Goal: Browse casually: Explore the website without a specific task or goal

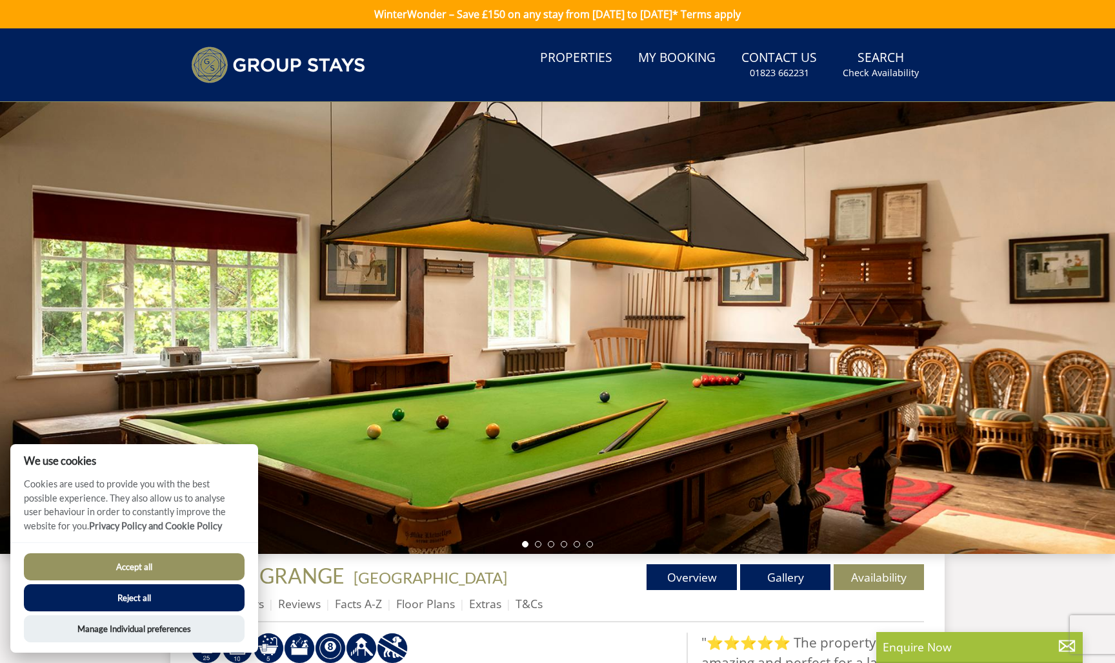
click at [1084, 352] on div at bounding box center [557, 328] width 1115 height 452
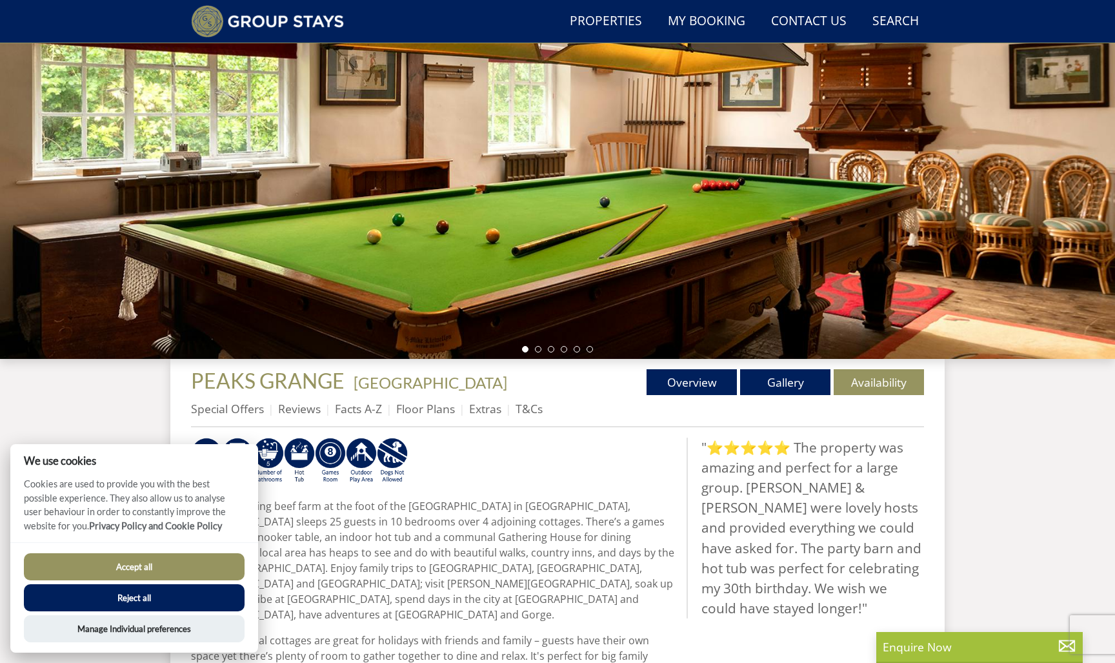
scroll to position [165, 0]
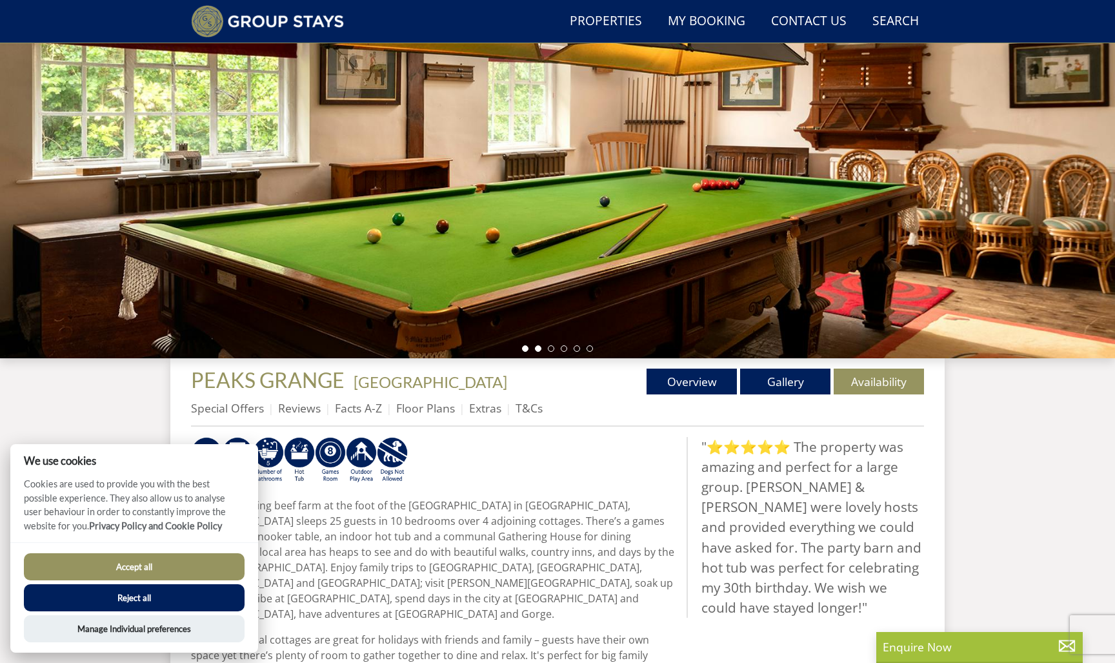
click at [540, 350] on li at bounding box center [538, 348] width 6 height 6
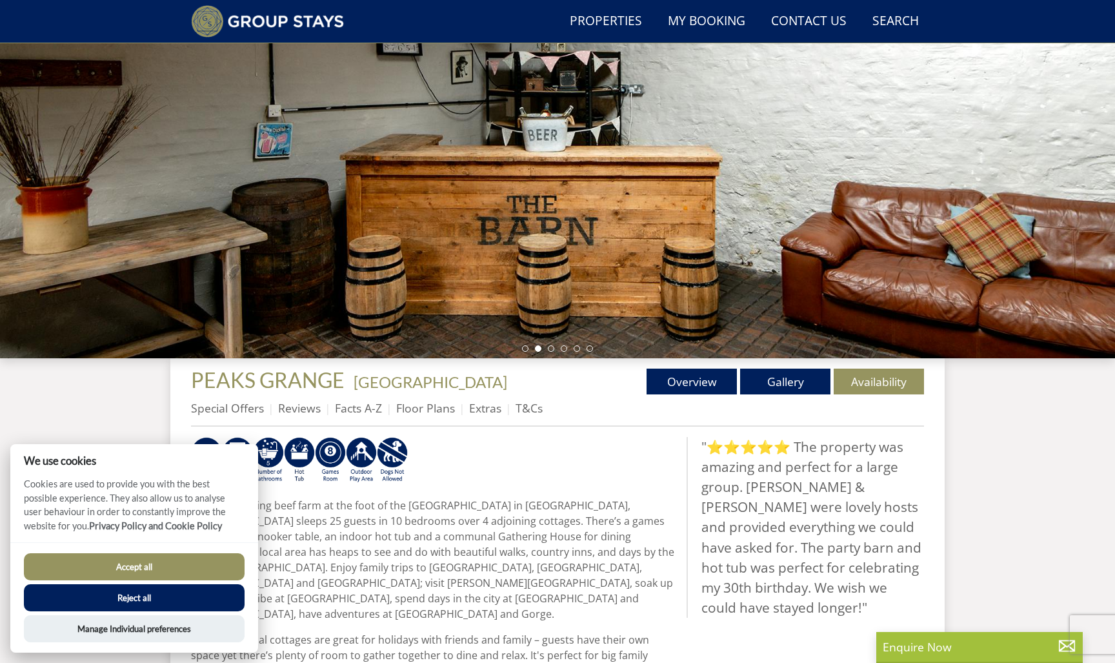
click at [554, 352] on div at bounding box center [557, 132] width 1115 height 452
click at [550, 351] on li at bounding box center [551, 348] width 6 height 6
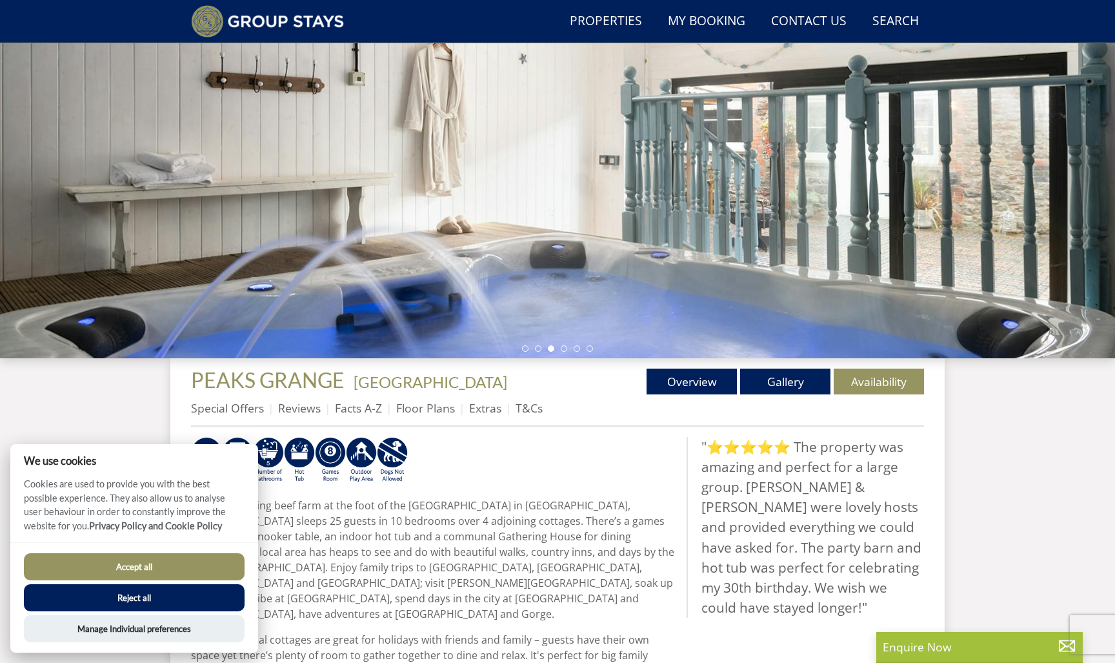
click at [560, 346] on ul at bounding box center [557, 348] width 71 height 6
click at [565, 349] on li at bounding box center [564, 348] width 6 height 6
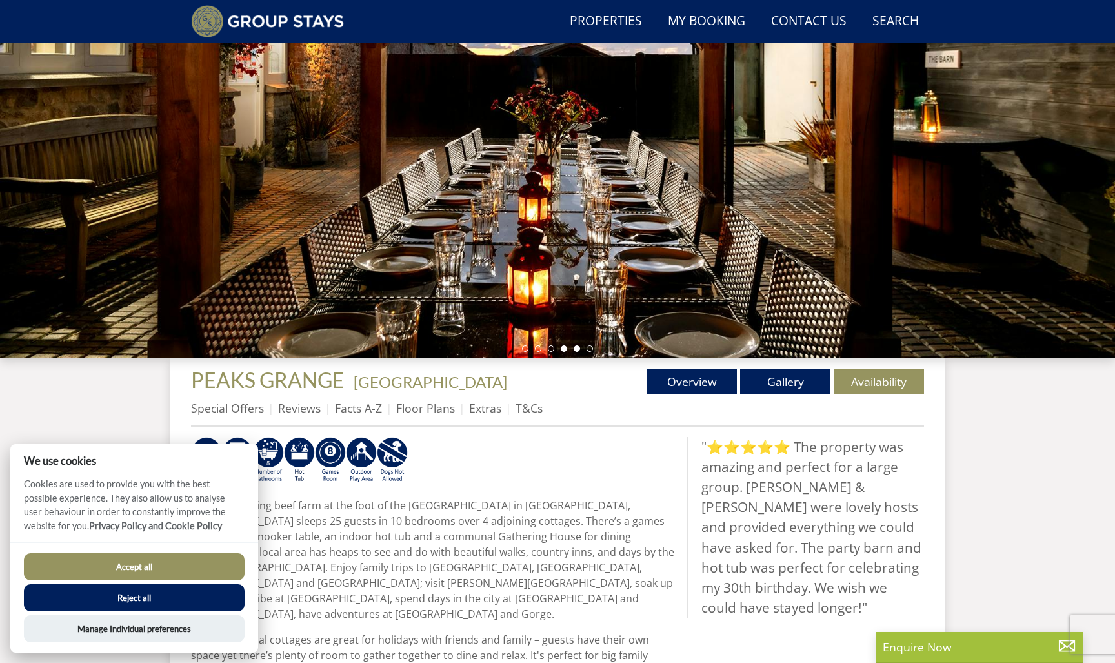
click at [576, 349] on li at bounding box center [577, 348] width 6 height 6
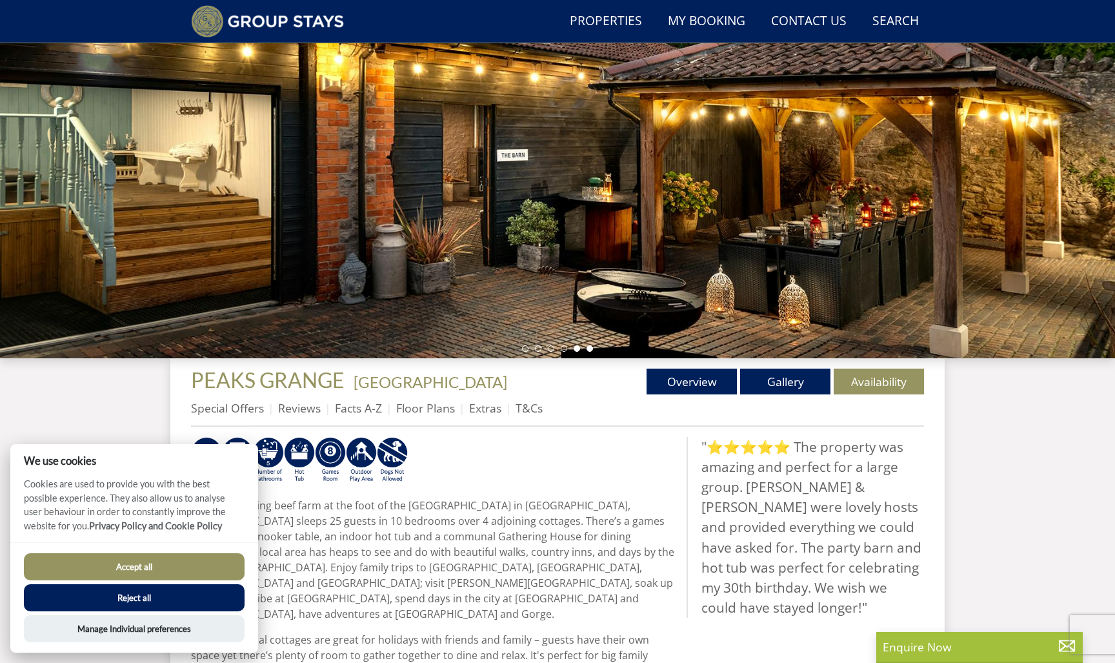
click at [589, 349] on li at bounding box center [590, 348] width 6 height 6
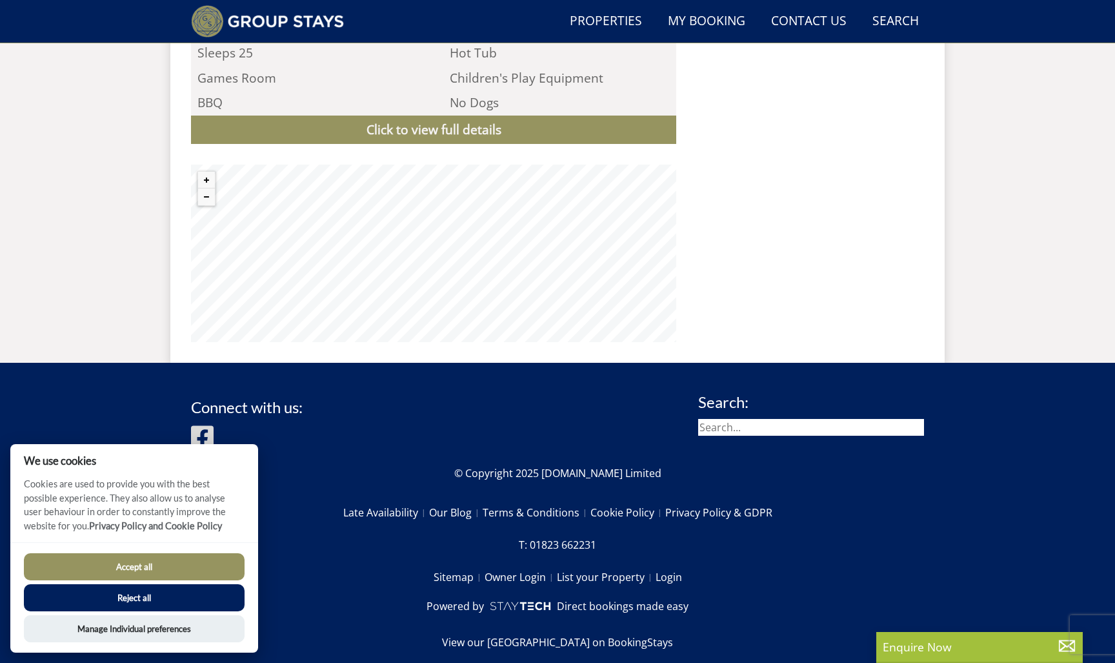
scroll to position [1289, 0]
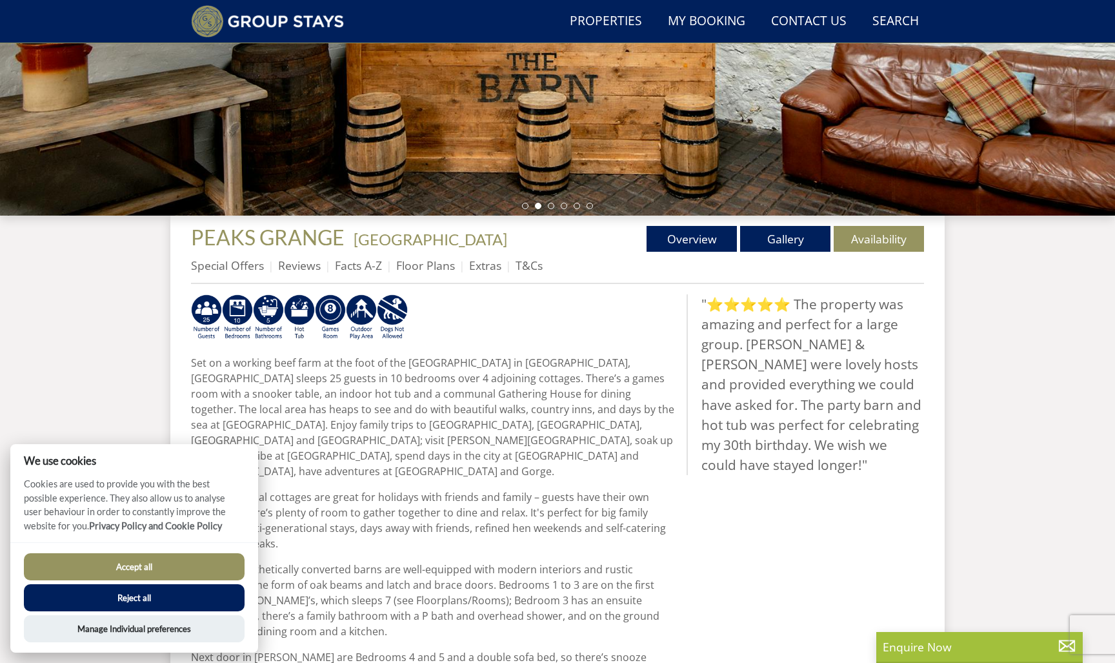
scroll to position [328, 0]
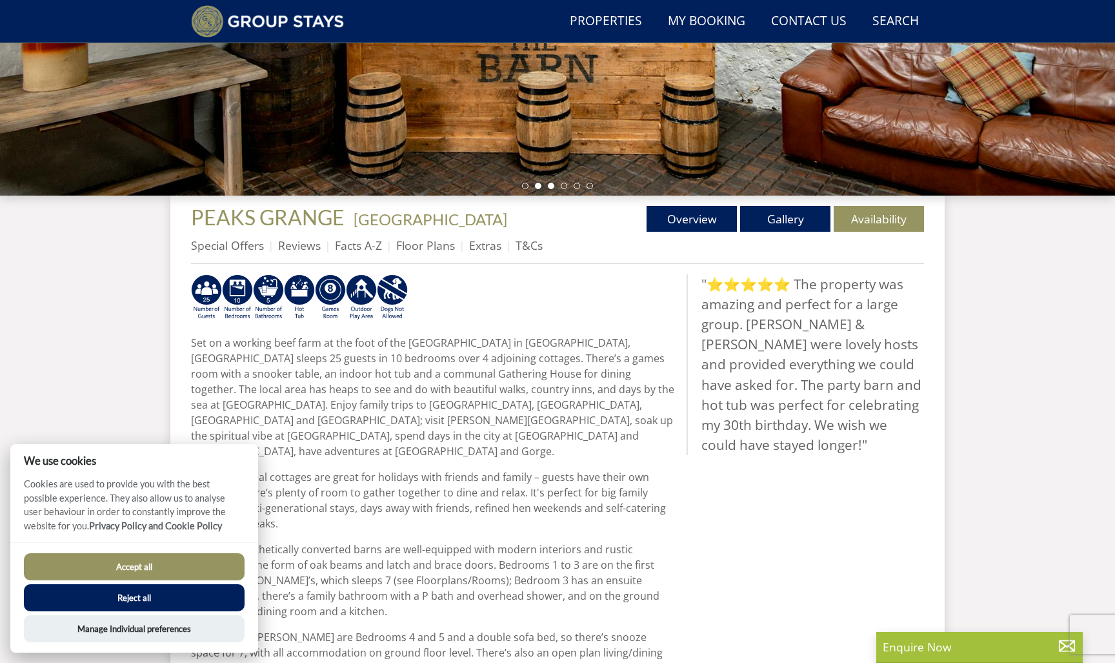
click at [551, 187] on li at bounding box center [551, 186] width 6 height 6
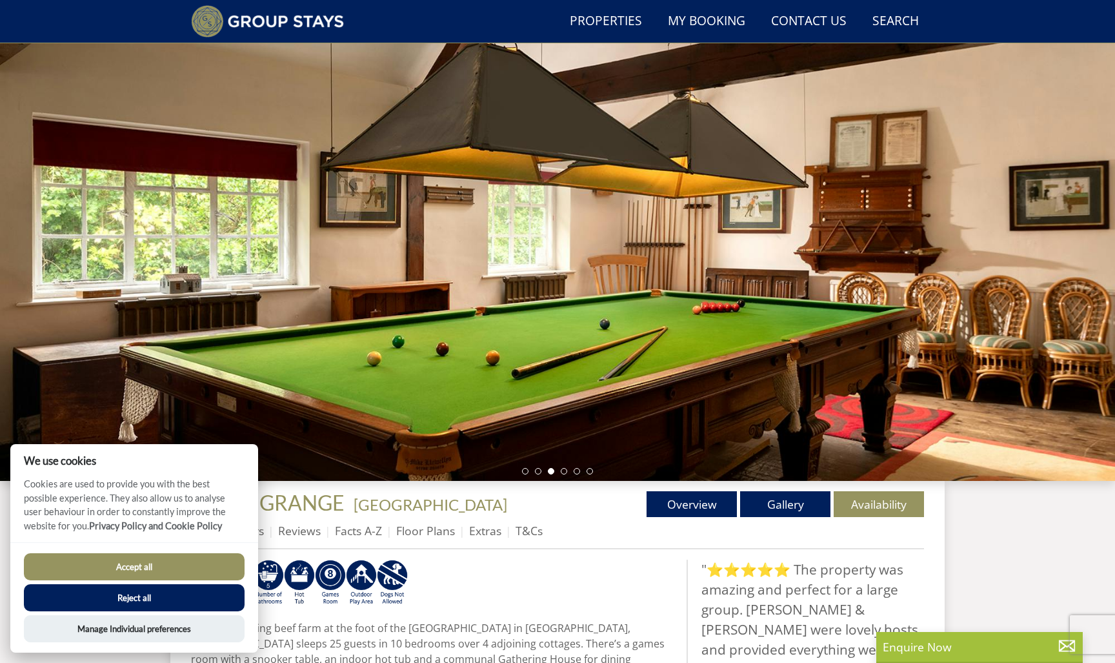
scroll to position [43, 0]
click at [562, 475] on div at bounding box center [557, 255] width 1115 height 452
click at [563, 474] on li at bounding box center [564, 471] width 6 height 6
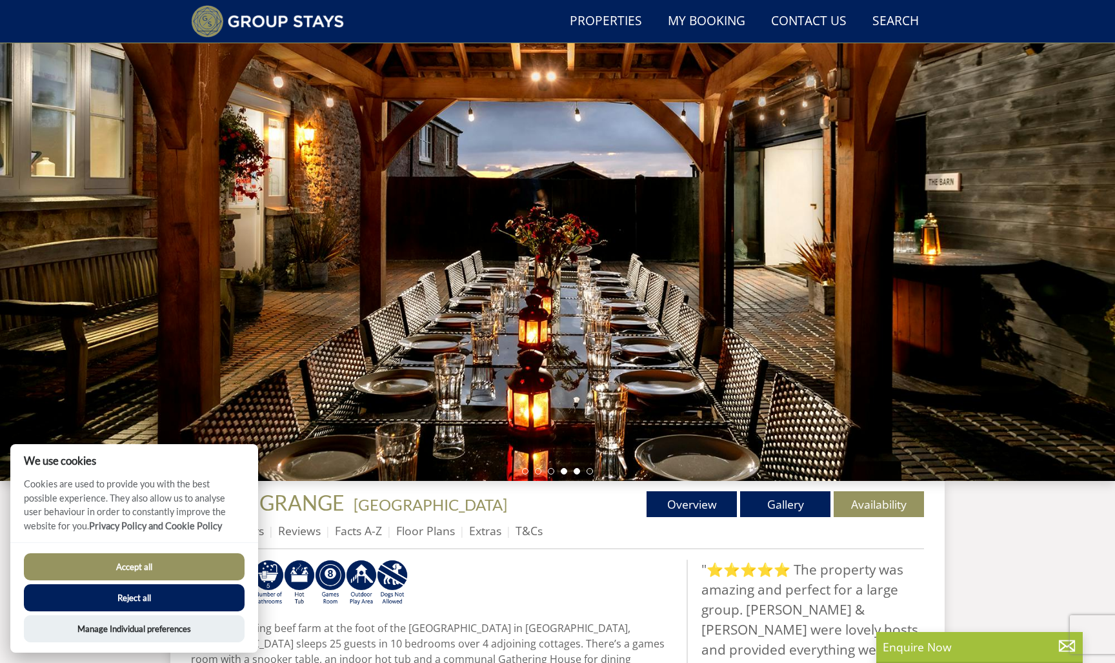
click at [576, 472] on li at bounding box center [577, 471] width 6 height 6
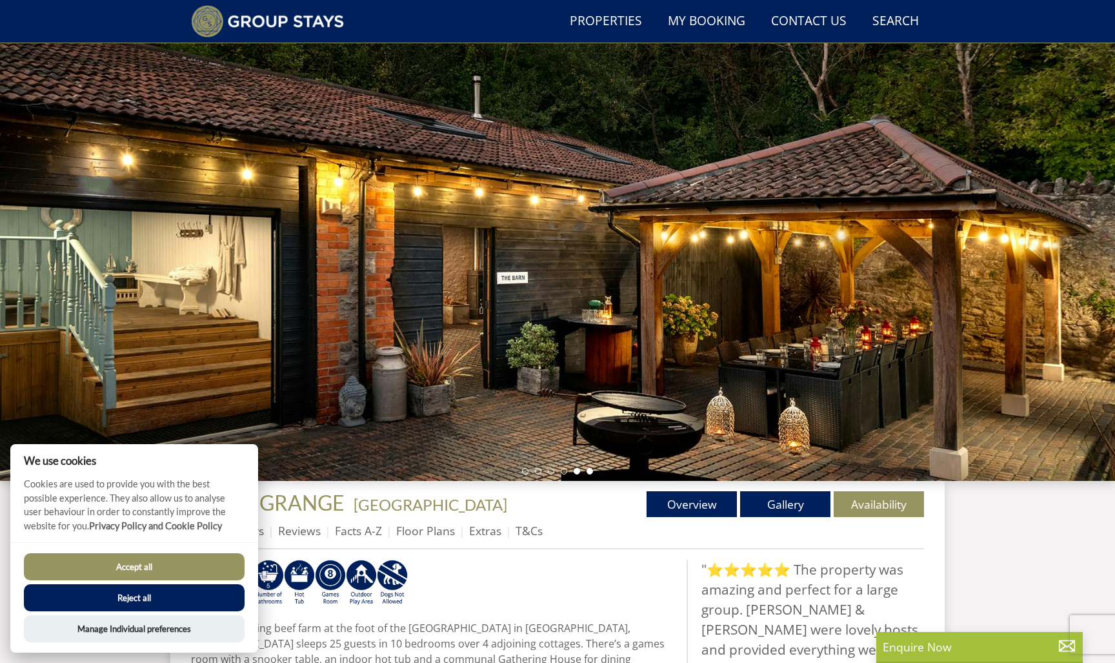
click at [591, 474] on li at bounding box center [590, 471] width 6 height 6
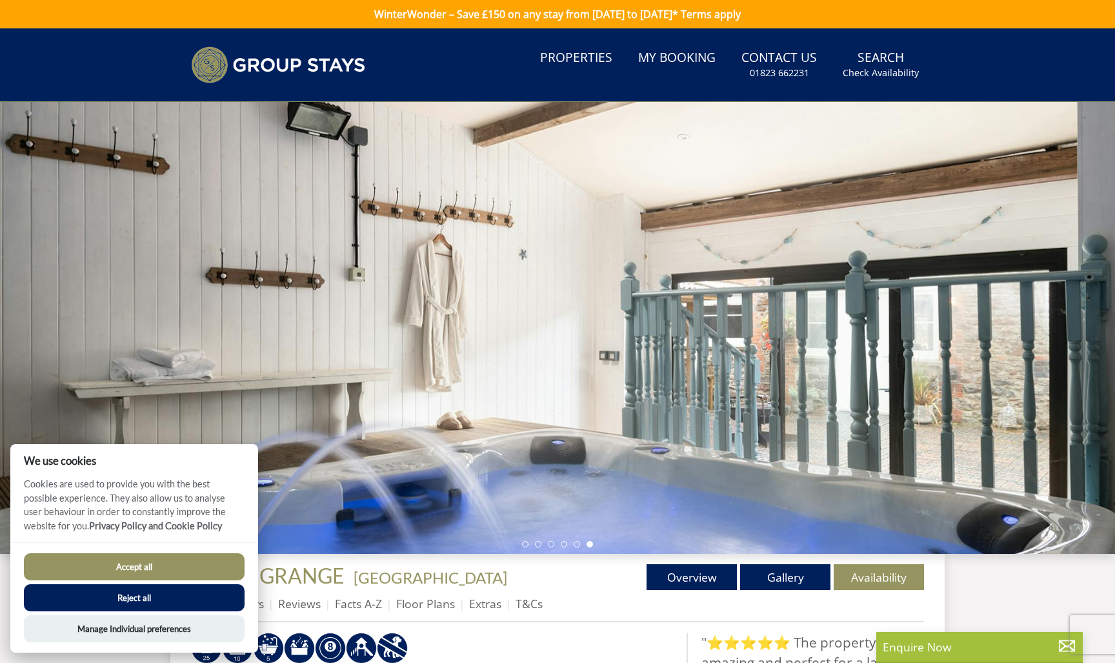
scroll to position [0, 0]
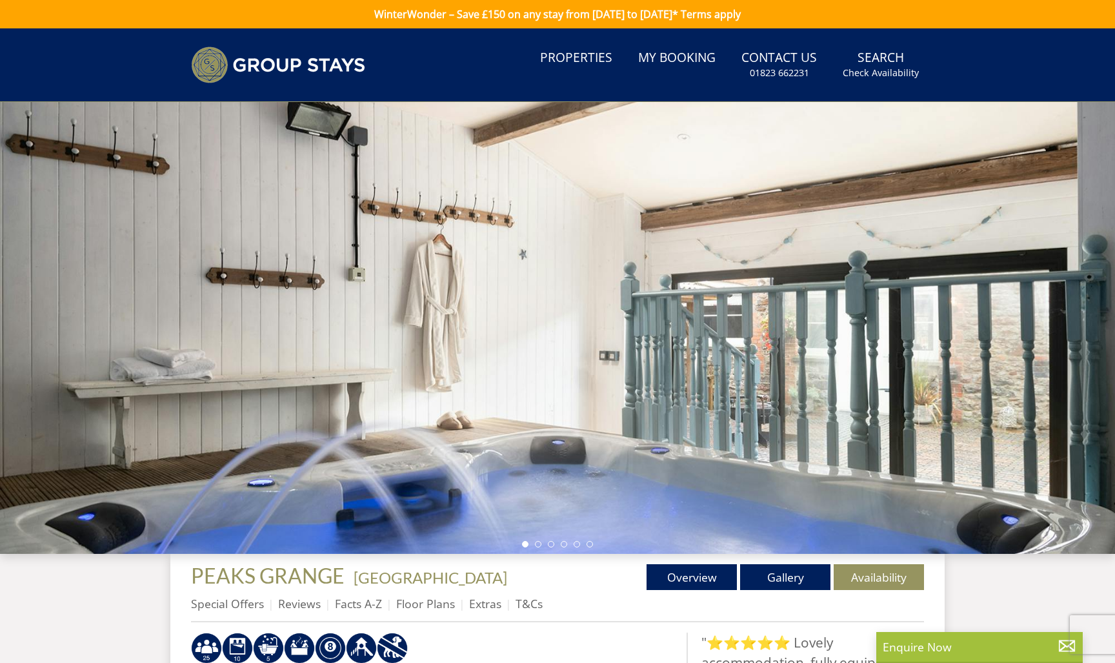
click at [1084, 299] on div at bounding box center [557, 328] width 1115 height 452
